Goal: Task Accomplishment & Management: Manage account settings

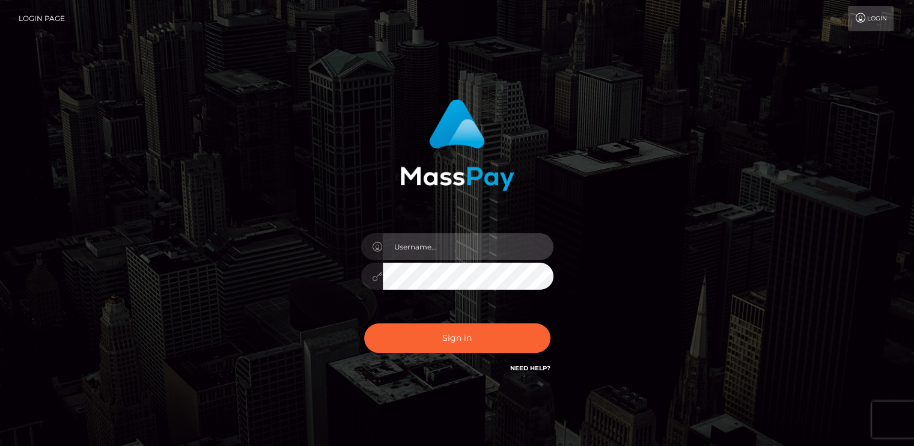
click at [402, 242] on input "text" at bounding box center [468, 246] width 171 height 27
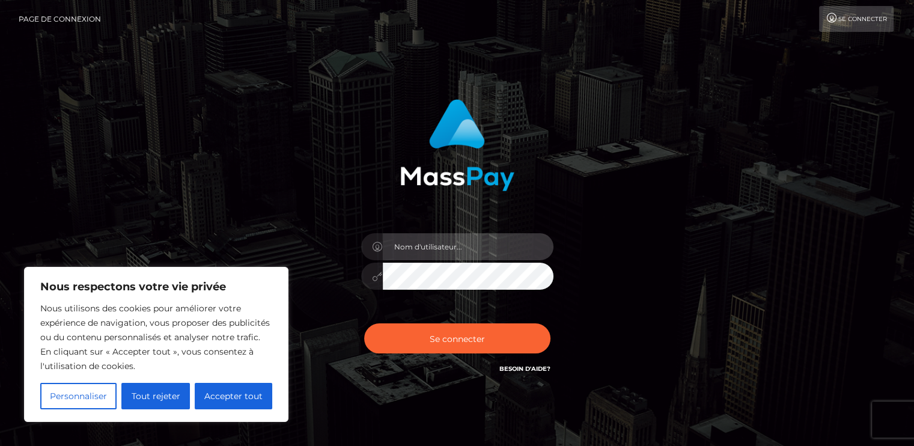
type input "lovelyfeetgirl@hotmail.com"
click at [364, 323] on button "Se connecter" at bounding box center [457, 338] width 186 height 30
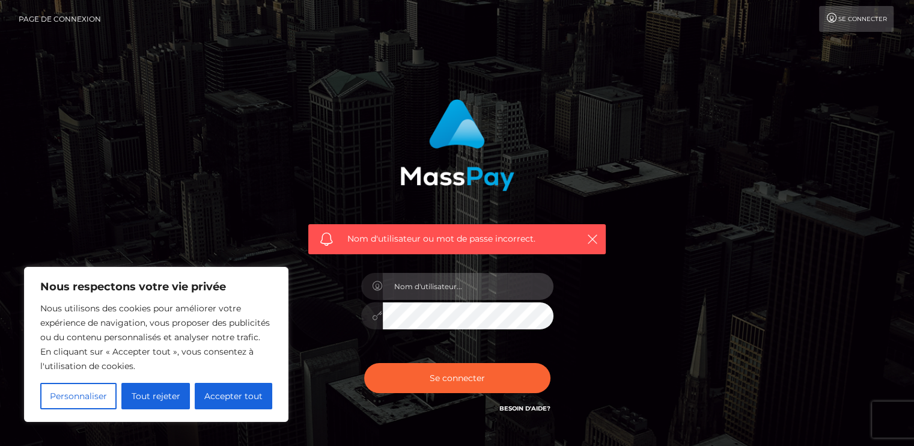
click at [442, 289] on input "text" at bounding box center [468, 286] width 171 height 27
drag, startPoint x: 502, startPoint y: 283, endPoint x: 441, endPoint y: 288, distance: 62.1
click at [441, 288] on input "lovelyfeetgirl@hotmail.com" at bounding box center [468, 286] width 171 height 27
type input "lovelyfeetgirl"
click at [364, 363] on button "Se connecter" at bounding box center [457, 378] width 186 height 30
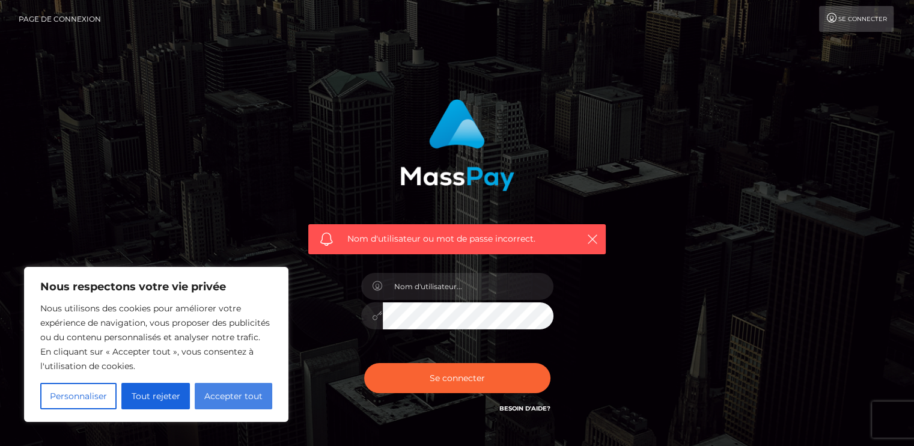
click at [221, 392] on font "Accepter tout" at bounding box center [233, 396] width 58 height 11
checkbox input "true"
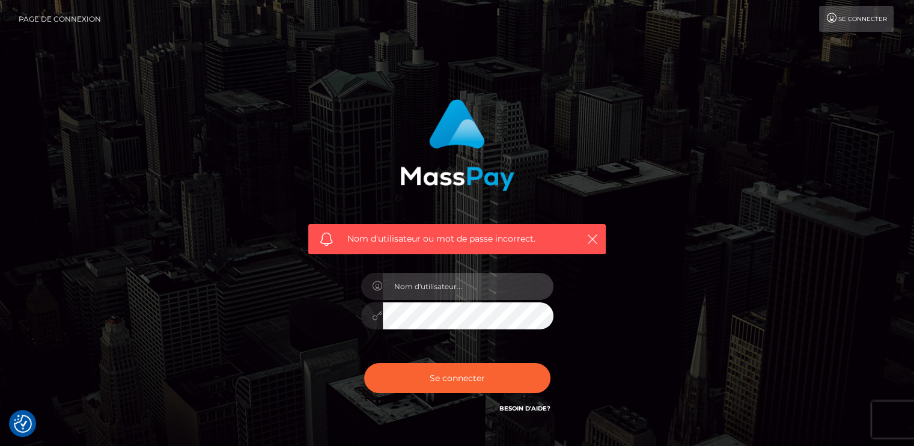
click at [464, 291] on input "text" at bounding box center [468, 286] width 171 height 27
